Goal: Task Accomplishment & Management: Complete application form

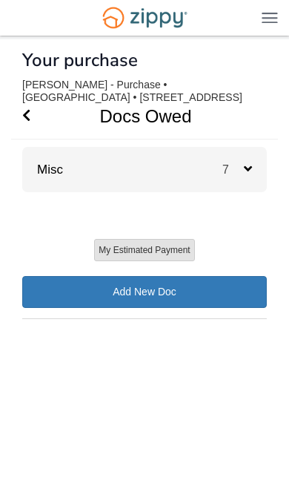
scroll to position [0, 36]
click at [238, 173] on span "7" at bounding box center [234, 169] width 22 height 13
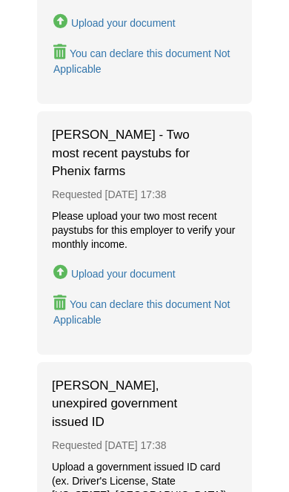
scroll to position [1424, 0]
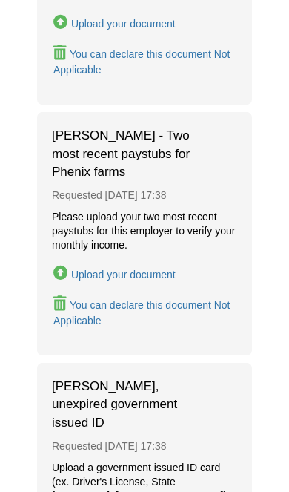
click at [133, 269] on div "Upload your document" at bounding box center [123, 275] width 105 height 12
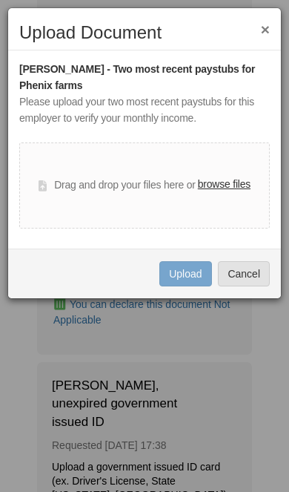
click at [236, 189] on label "browse files" at bounding box center [224, 185] width 53 height 16
click at [0, 0] on input "browse files" at bounding box center [0, 0] width 0 height 0
click at [243, 181] on label "browse files" at bounding box center [224, 185] width 53 height 16
click at [0, 0] on input "browse files" at bounding box center [0, 0] width 0 height 0
click at [237, 186] on label "browse files" at bounding box center [224, 185] width 53 height 16
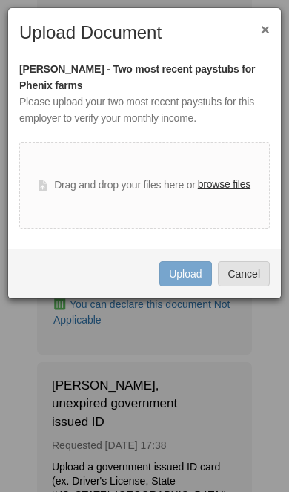
click at [0, 0] on input "browse files" at bounding box center [0, 0] width 0 height 0
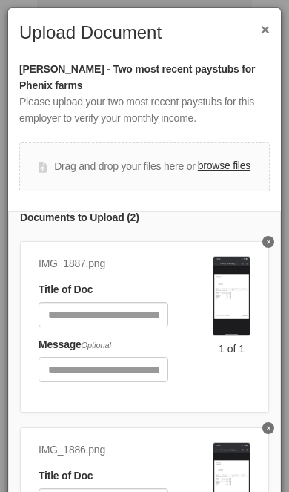
scroll to position [17, 0]
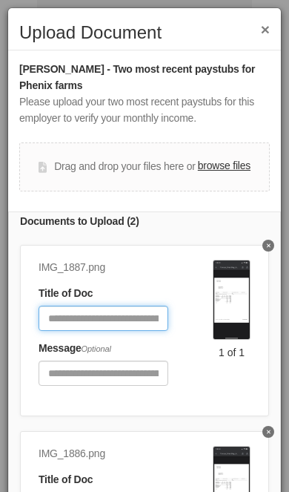
click at [96, 306] on input "Document Title" at bounding box center [104, 318] width 130 height 25
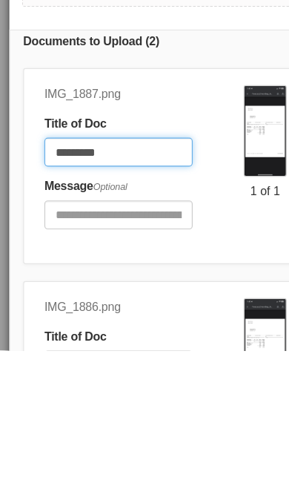
type input "*********"
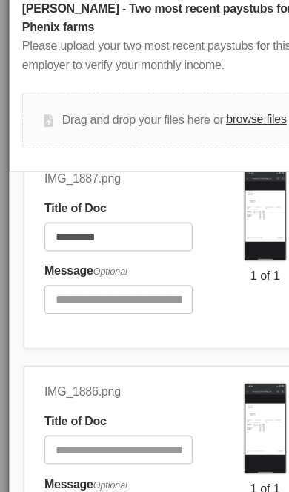
scroll to position [66, 0]
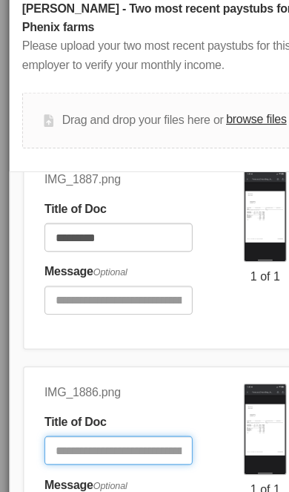
click at [105, 443] on input "Document Title" at bounding box center [104, 455] width 130 height 25
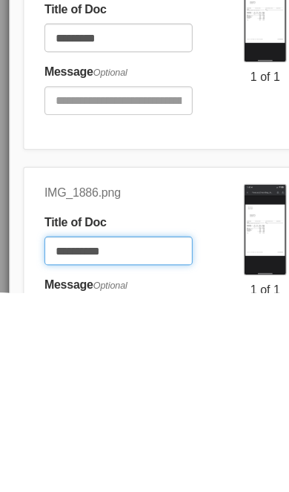
type input "**********"
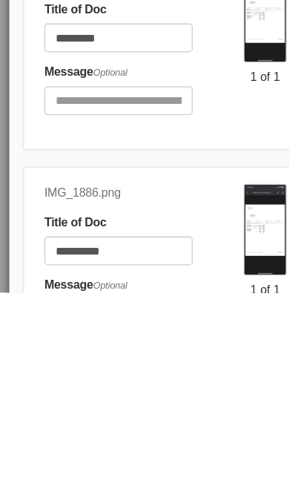
scroll to position [1710, 0]
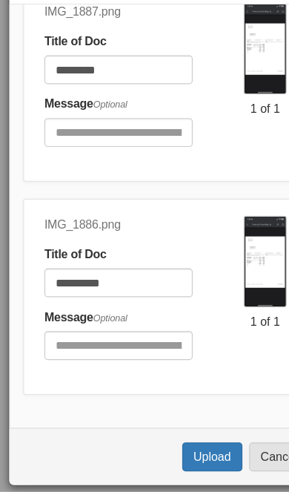
click at [177, 449] on button "Upload" at bounding box center [186, 461] width 52 height 25
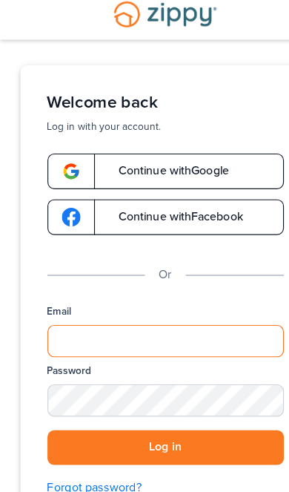
click at [149, 295] on input "Email" at bounding box center [145, 308] width 207 height 28
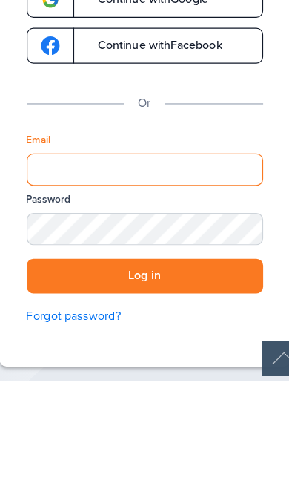
type input "**********"
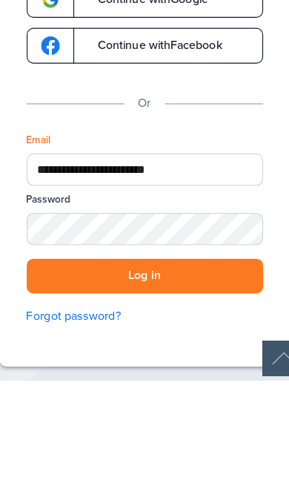
click at [127, 386] on button "Log in" at bounding box center [145, 401] width 207 height 30
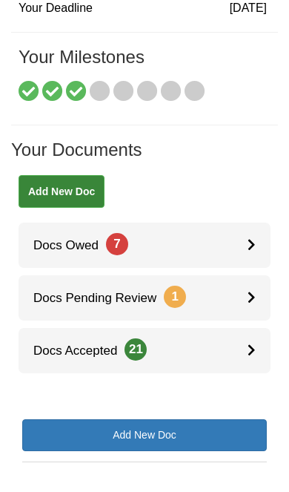
scroll to position [160, 0]
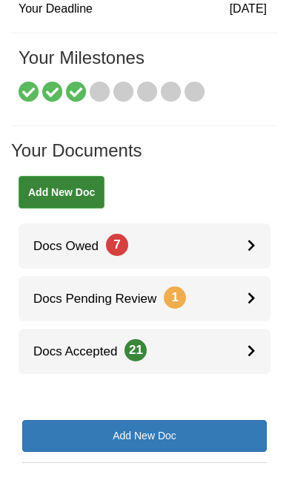
click at [226, 292] on link "Docs Pending Review 1" at bounding box center [145, 298] width 252 height 45
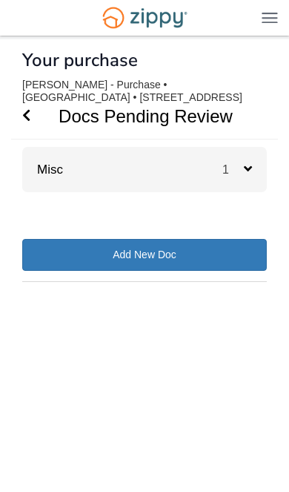
click at [251, 162] on span "1" at bounding box center [238, 169] width 30 height 14
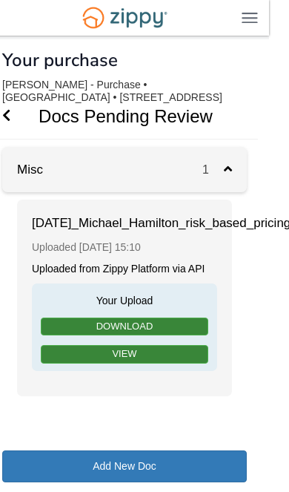
scroll to position [0, 30]
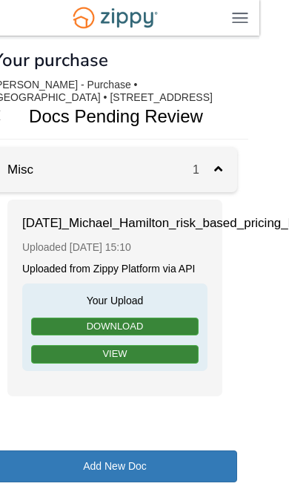
click at [217, 164] on icon at bounding box center [218, 168] width 8 height 13
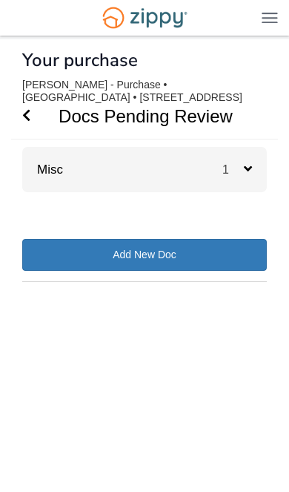
click at [23, 116] on icon "Go Back" at bounding box center [26, 114] width 8 height 13
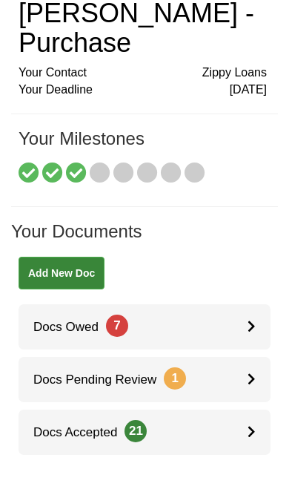
scroll to position [77, 0]
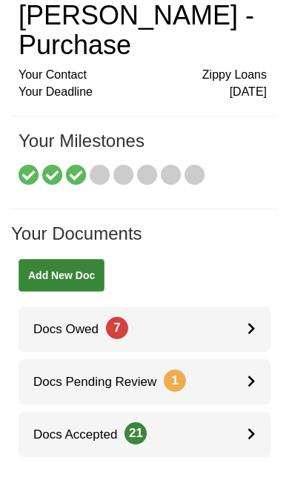
click at [227, 325] on link "Docs Owed 7" at bounding box center [145, 328] width 252 height 45
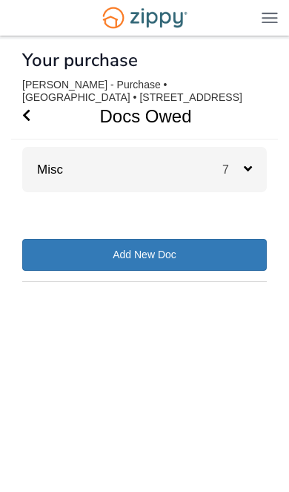
click at [241, 171] on span "7" at bounding box center [234, 169] width 22 height 13
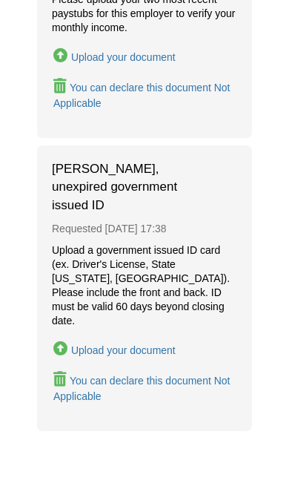
scroll to position [1613, 0]
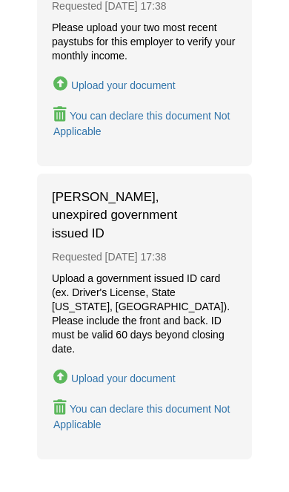
click at [122, 372] on div "Upload your document" at bounding box center [123, 378] width 105 height 12
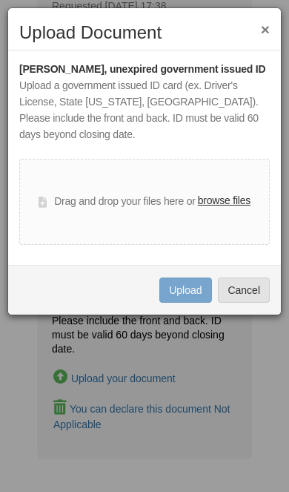
click at [226, 209] on label "browse files" at bounding box center [224, 201] width 53 height 16
click at [0, 0] on input "browse files" at bounding box center [0, 0] width 0 height 0
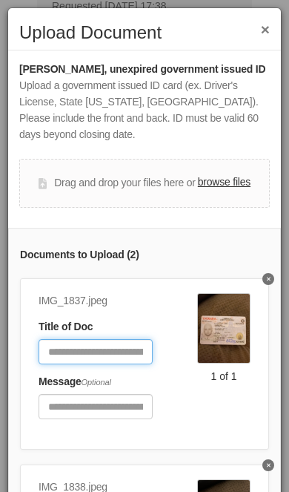
click at [99, 363] on input "Document Title" at bounding box center [96, 351] width 114 height 25
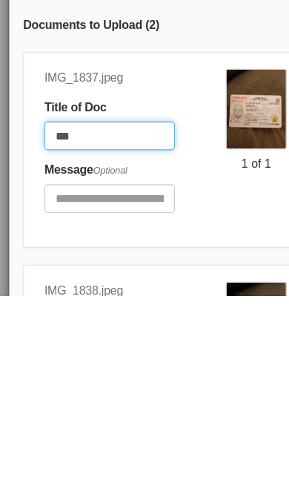
type input "***"
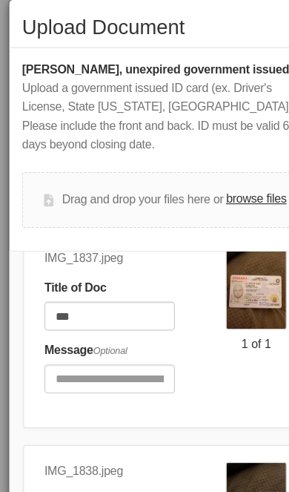
scroll to position [66, 0]
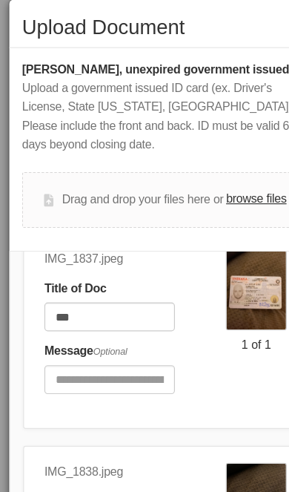
click at [119, 469] on input "Document Title" at bounding box center [96, 471] width 114 height 25
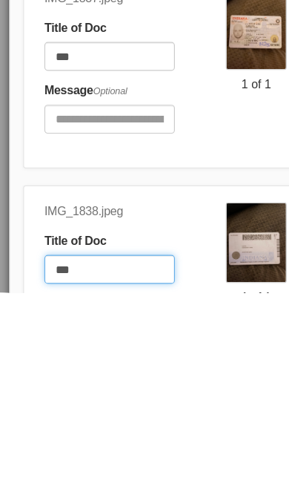
type input "***"
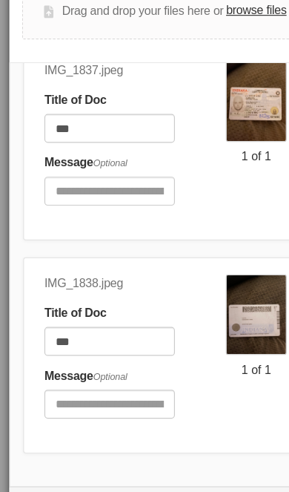
scroll to position [165, 0]
click at [180, 463] on button "Upload" at bounding box center [186, 459] width 52 height 25
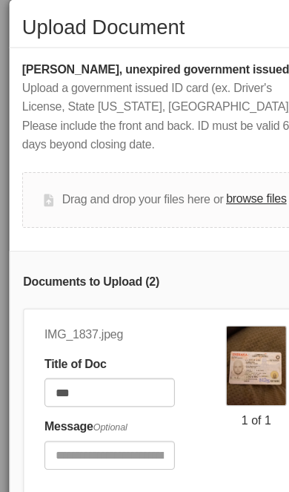
scroll to position [0, 0]
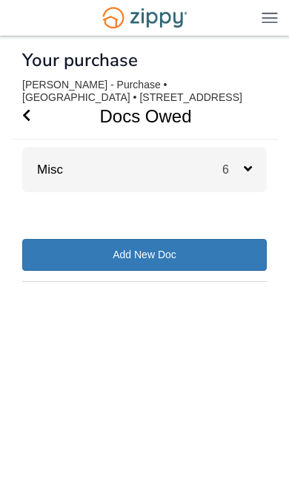
scroll to position [33, 0]
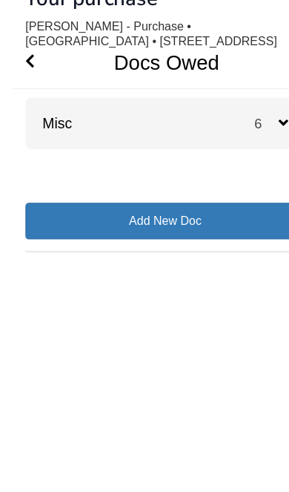
click at [237, 163] on span "6" at bounding box center [234, 169] width 22 height 13
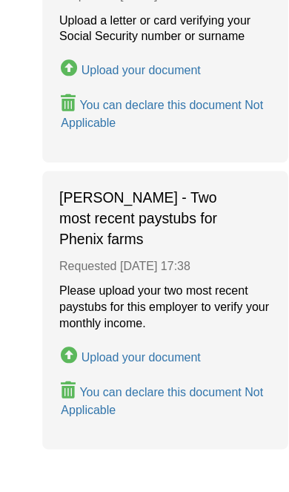
scroll to position [1397, 0]
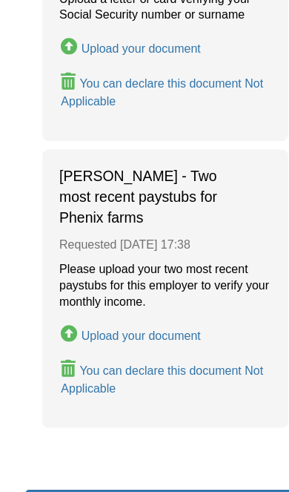
click at [148, 295] on div "Upload your document" at bounding box center [123, 301] width 105 height 12
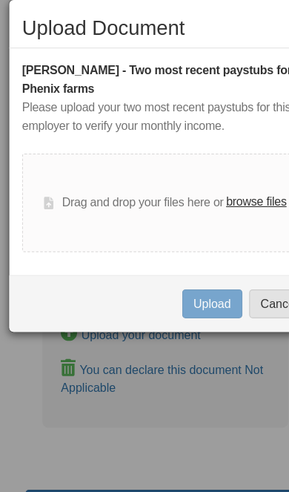
click at [232, 179] on label "browse files" at bounding box center [224, 185] width 53 height 16
click at [0, 0] on input "browse files" at bounding box center [0, 0] width 0 height 0
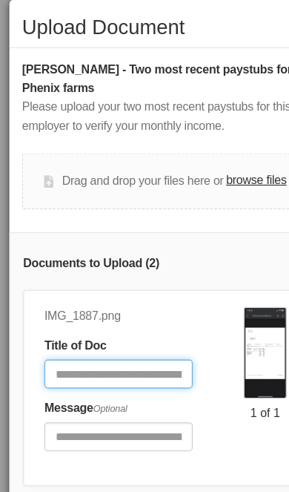
click at [101, 323] on input "Document Title" at bounding box center [104, 335] width 130 height 25
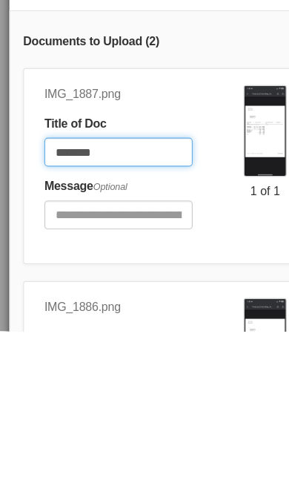
type input "********"
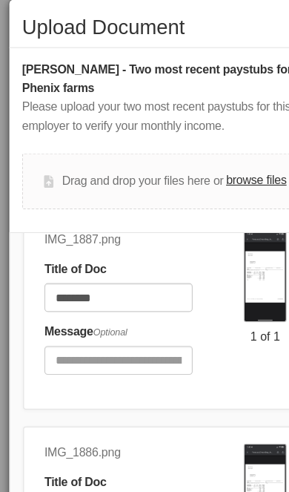
scroll to position [66, 0]
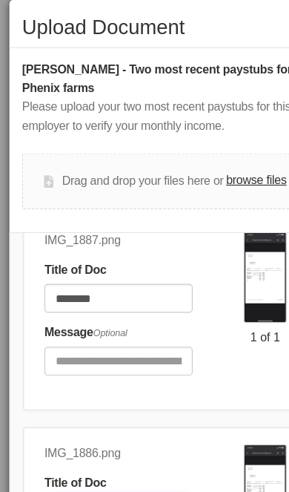
click at [116, 443] on input "Document Title" at bounding box center [104, 455] width 130 height 25
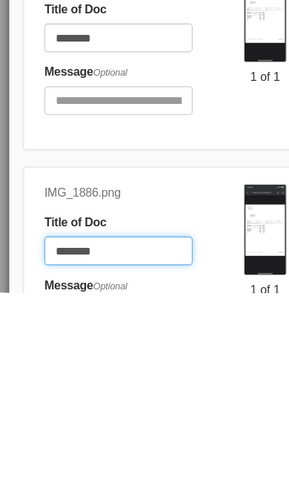
type input "********"
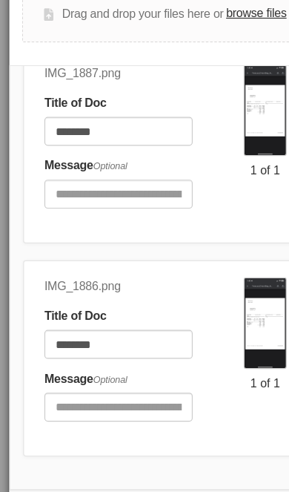
scroll to position [145, 0]
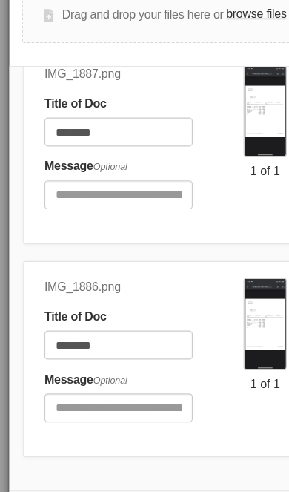
click at [177, 454] on button "Upload" at bounding box center [186, 462] width 52 height 25
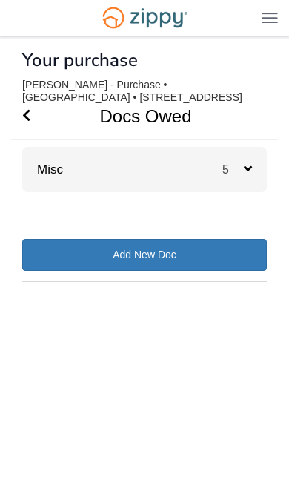
click at [246, 171] on icon at bounding box center [248, 168] width 8 height 13
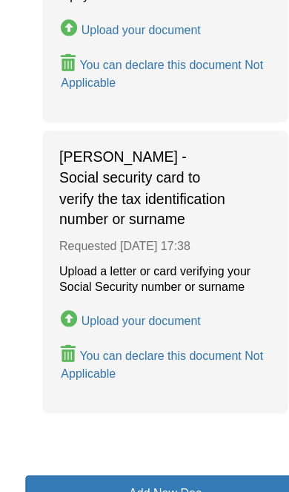
scroll to position [1113, 0]
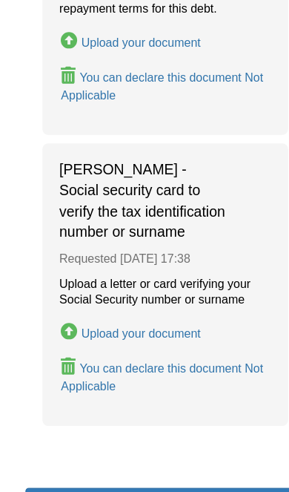
click at [133, 329] on div "Upload your document" at bounding box center [123, 335] width 105 height 12
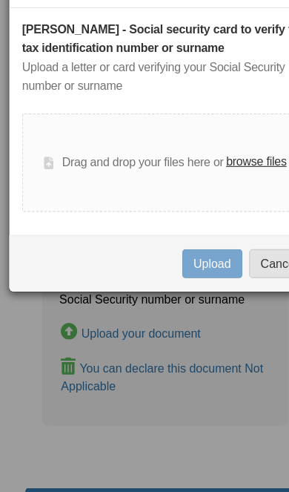
click at [223, 177] on label "browse files" at bounding box center [224, 185] width 53 height 16
click at [0, 0] on input "browse files" at bounding box center [0, 0] width 0 height 0
click at [229, 177] on label "browse files" at bounding box center [224, 185] width 53 height 16
click at [0, 0] on input "browse files" at bounding box center [0, 0] width 0 height 0
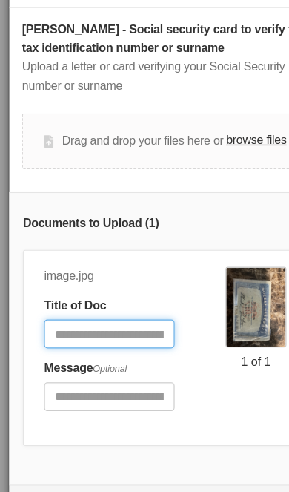
click at [110, 323] on input "Document Title" at bounding box center [96, 335] width 114 height 25
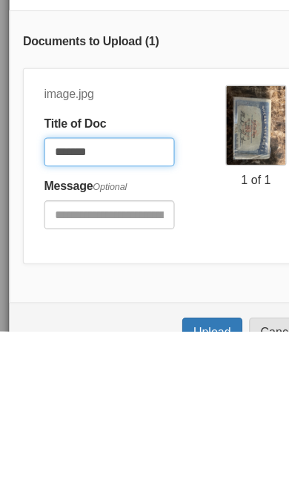
type input "*******"
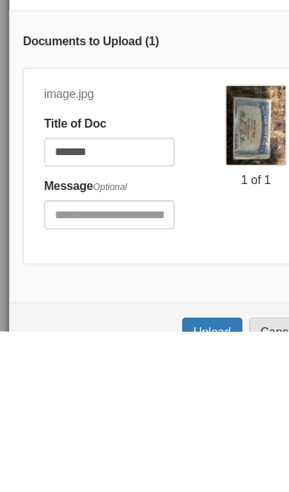
scroll to position [1148, 0]
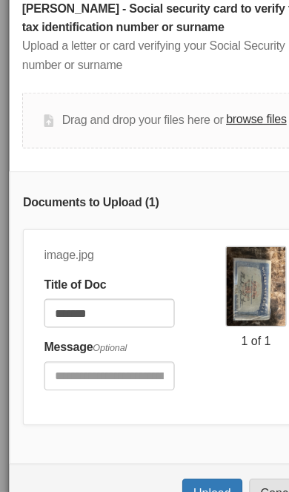
click at [180, 480] on button "Upload" at bounding box center [186, 492] width 52 height 25
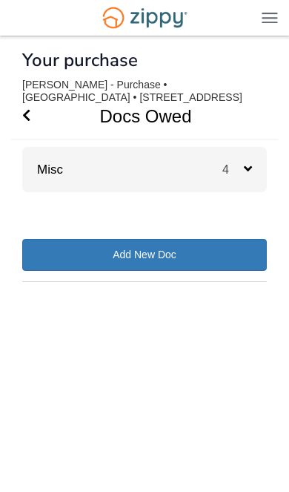
scroll to position [33, 0]
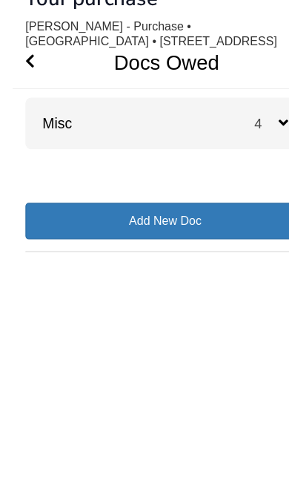
click at [215, 239] on link "Add New Doc" at bounding box center [144, 255] width 245 height 32
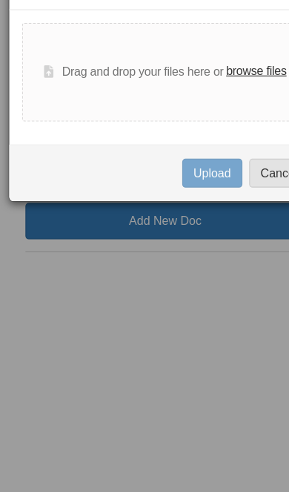
click at [234, 200] on button "Cancel" at bounding box center [244, 212] width 52 height 25
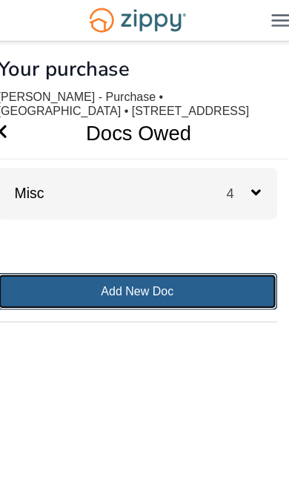
scroll to position [0, 0]
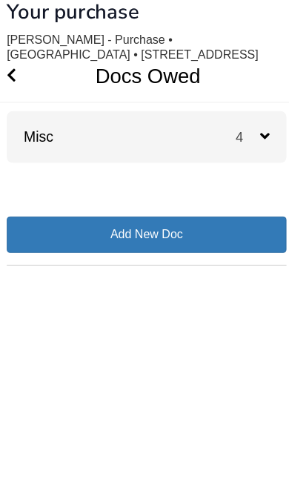
click at [237, 147] on div "4" at bounding box center [245, 169] width 45 height 45
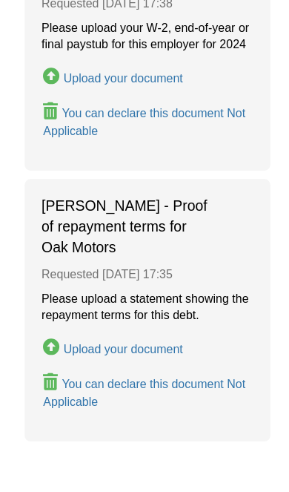
scroll to position [887, 0]
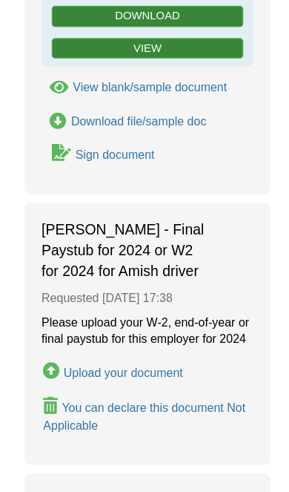
scroll to position [368, 0]
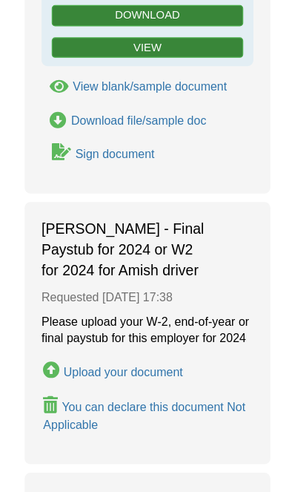
click at [171, 358] on div "You can declare this document Not Applicable" at bounding box center [141, 371] width 177 height 27
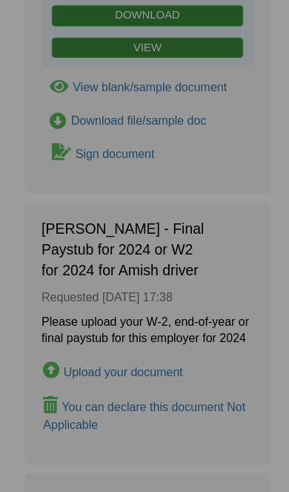
type input "**********"
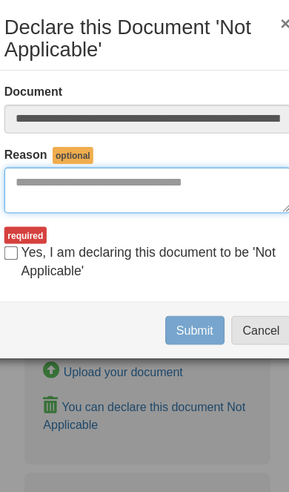
click at [151, 160] on textarea "Reasons Why" at bounding box center [144, 175] width 251 height 40
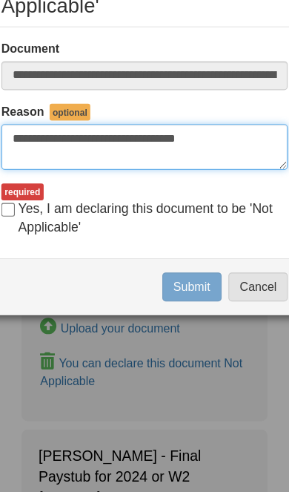
type textarea "**********"
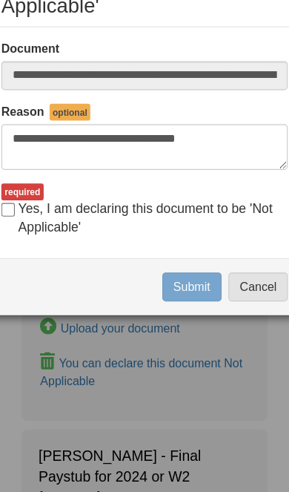
scroll to position [406, 0]
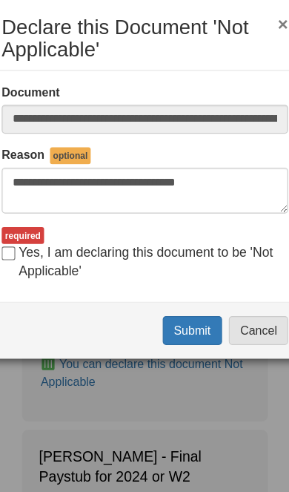
click at [168, 285] on button "Submit" at bounding box center [186, 297] width 52 height 25
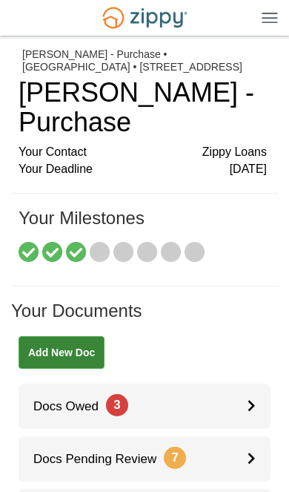
scroll to position [227, 0]
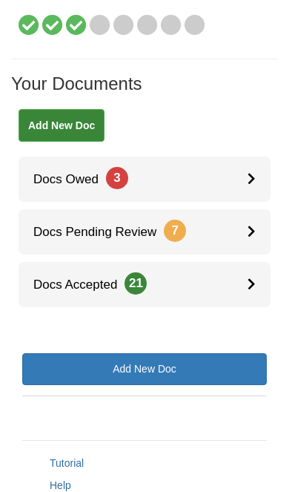
click at [233, 174] on link "Docs Owed 3" at bounding box center [145, 179] width 252 height 45
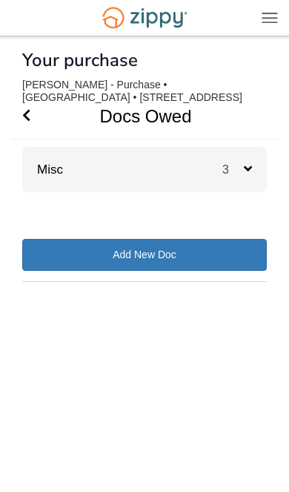
click at [243, 171] on span "3" at bounding box center [234, 169] width 22 height 13
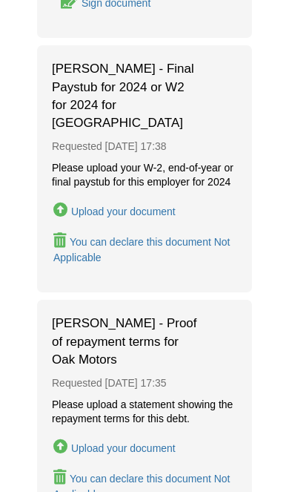
scroll to position [510, 0]
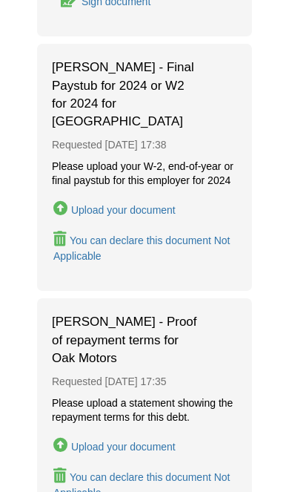
click at [150, 204] on div "Upload your document" at bounding box center [123, 210] width 105 height 12
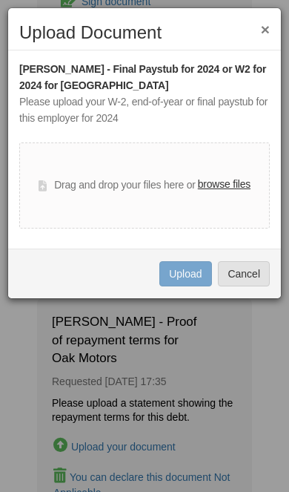
click at [237, 182] on label "browse files" at bounding box center [224, 185] width 53 height 16
click at [0, 0] on input "browse files" at bounding box center [0, 0] width 0 height 0
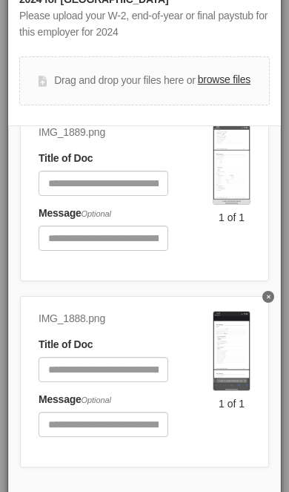
scroll to position [85, 0]
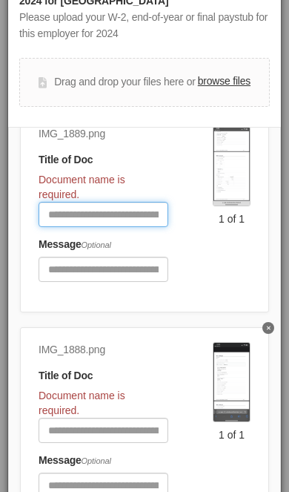
click at [107, 209] on input "Document Title" at bounding box center [104, 214] width 130 height 25
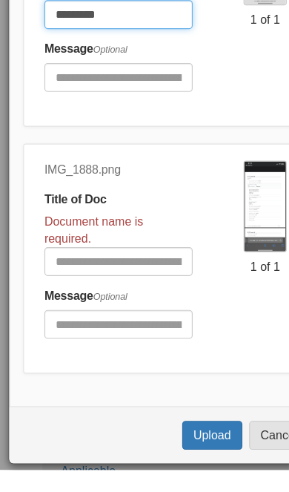
scroll to position [145, 0]
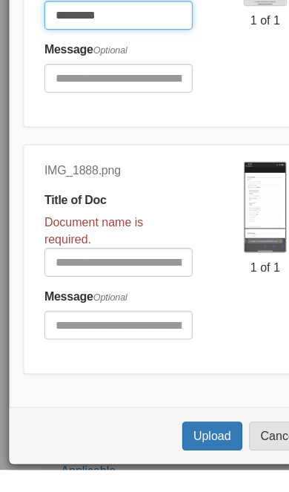
type input "*********"
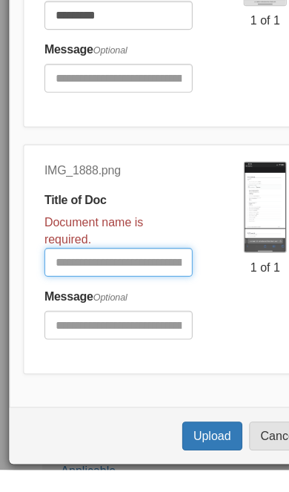
click at [101, 298] on input "Document Title" at bounding box center [104, 310] width 130 height 25
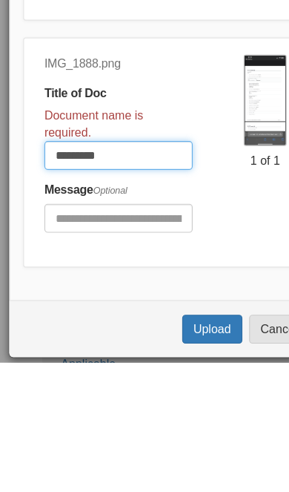
type input "*********"
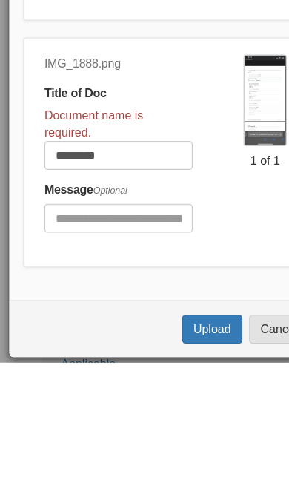
scroll to position [661, 0]
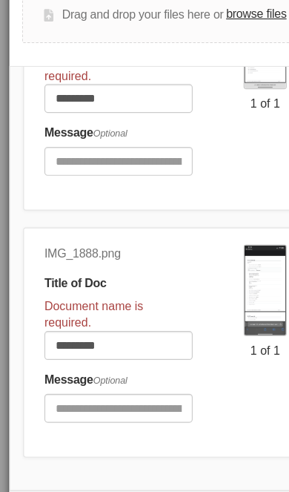
click at [181, 455] on button "Upload" at bounding box center [186, 462] width 52 height 25
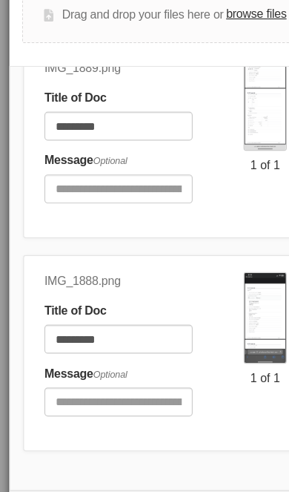
scroll to position [66, 0]
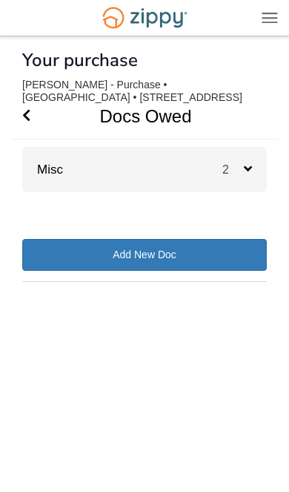
click at [233, 183] on div "2" at bounding box center [245, 169] width 45 height 45
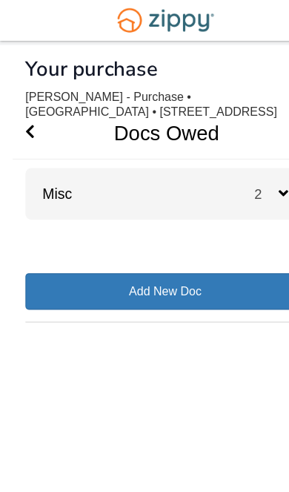
click at [235, 161] on div "2" at bounding box center [245, 169] width 45 height 45
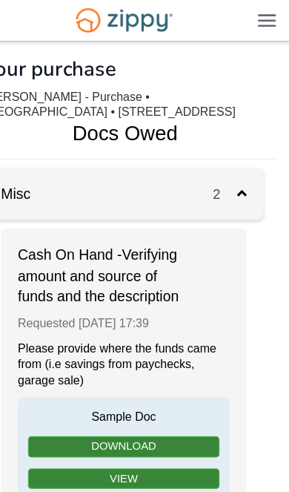
click at [223, 161] on div "2" at bounding box center [245, 169] width 45 height 45
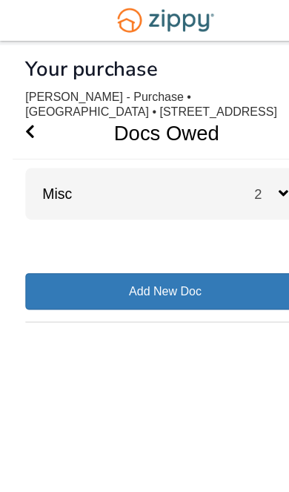
click at [30, 108] on span "Go Back" at bounding box center [26, 115] width 8 height 45
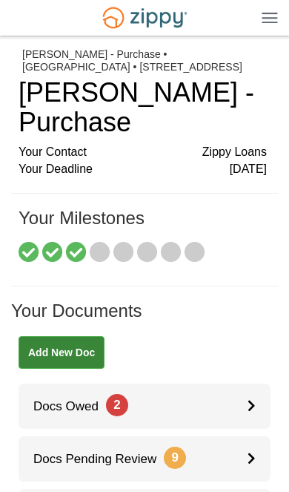
click at [254, 166] on span "[DATE]" at bounding box center [248, 169] width 37 height 17
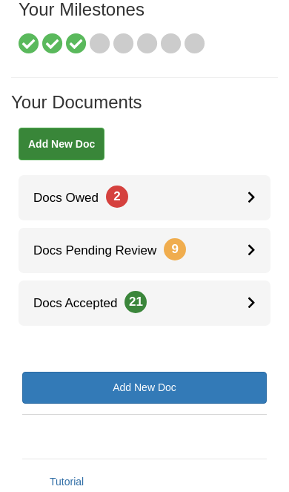
scroll to position [237, 0]
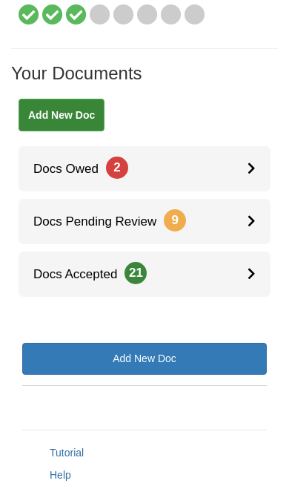
click at [240, 214] on link "Docs Pending Review 9" at bounding box center [145, 221] width 252 height 45
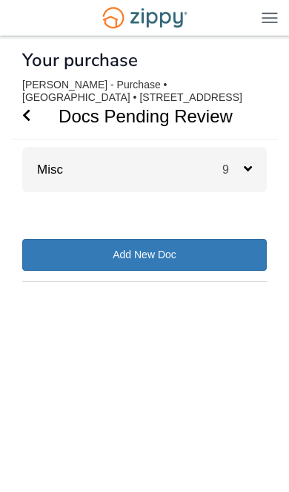
click at [259, 168] on div "9" at bounding box center [245, 169] width 45 height 45
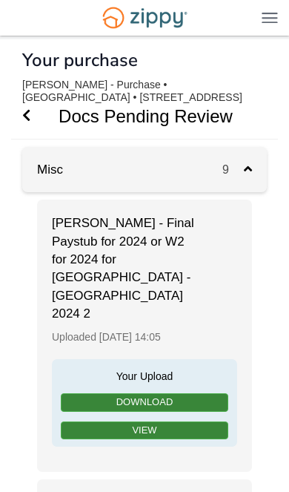
click at [24, 113] on icon "Go Back" at bounding box center [26, 114] width 8 height 13
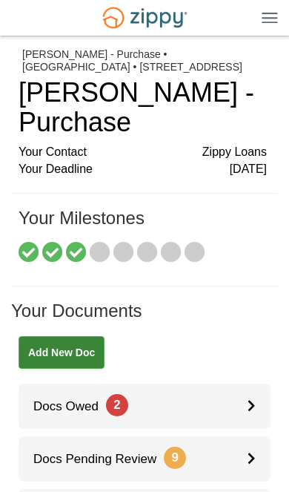
click at [257, 395] on div at bounding box center [259, 406] width 23 height 45
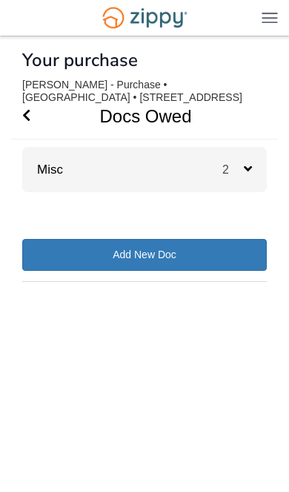
click at [246, 175] on icon at bounding box center [248, 168] width 8 height 13
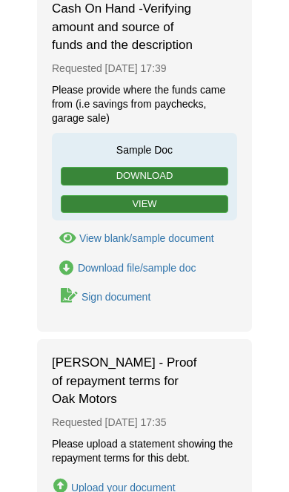
scroll to position [213, 0]
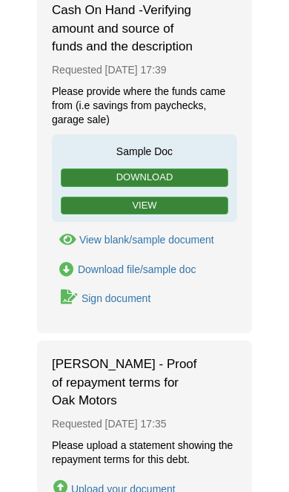
click at [134, 292] on div "Sign document" at bounding box center [116, 298] width 69 height 12
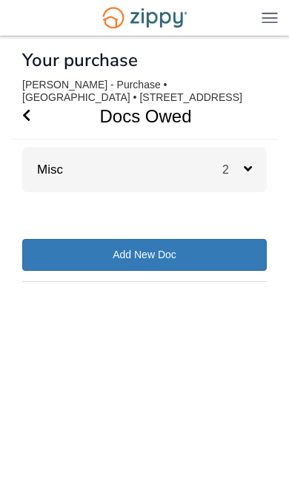
click at [257, 167] on div "2" at bounding box center [245, 169] width 45 height 45
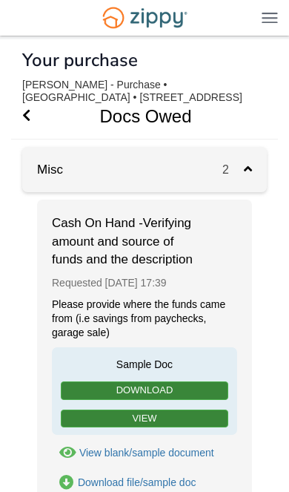
click at [249, 171] on icon at bounding box center [248, 168] width 8 height 13
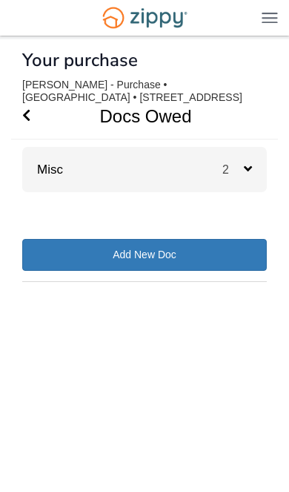
click at [27, 109] on icon "Go Back" at bounding box center [26, 114] width 8 height 13
click at [23, 118] on icon "Go Back" at bounding box center [26, 114] width 8 height 13
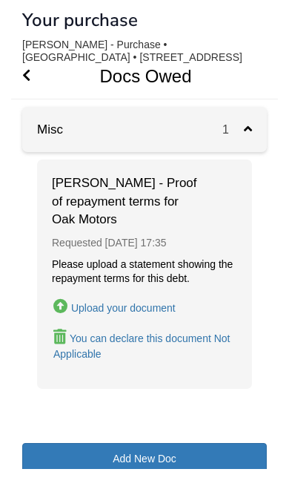
scroll to position [15, 0]
